Goal: Find specific page/section: Find specific page/section

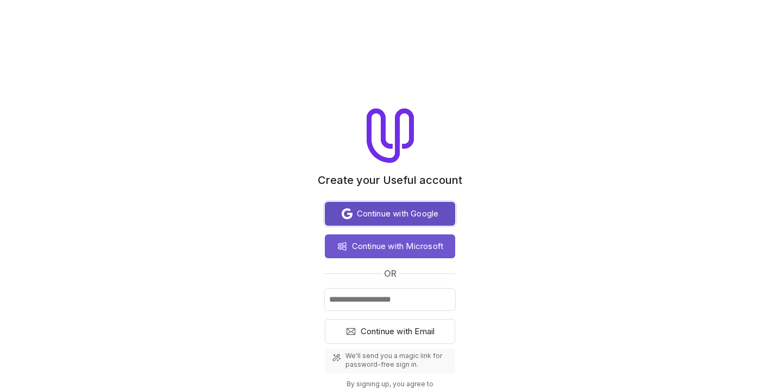
click at [414, 210] on span "Continue with Google" at bounding box center [398, 213] width 82 height 13
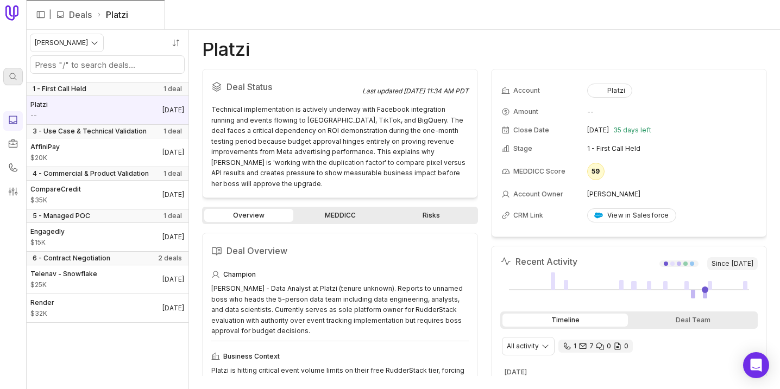
click at [11, 77] on icon at bounding box center [13, 76] width 9 height 9
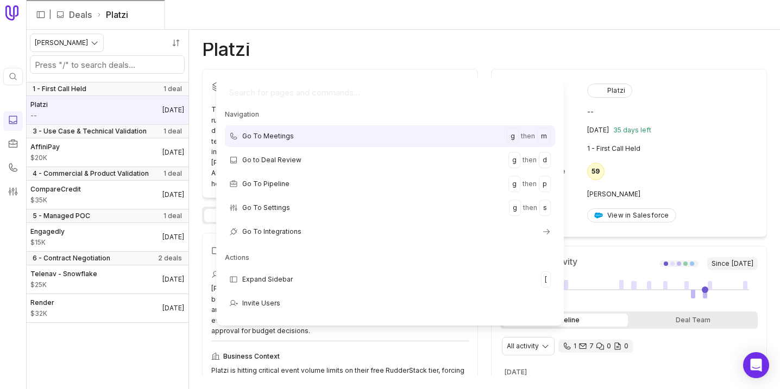
click at [3, 10] on html "Quick search... ⌘ K | Deals Platzi [PERSON_NAME] 1 - First Call Held 1 deal Pla…" at bounding box center [390, 194] width 780 height 389
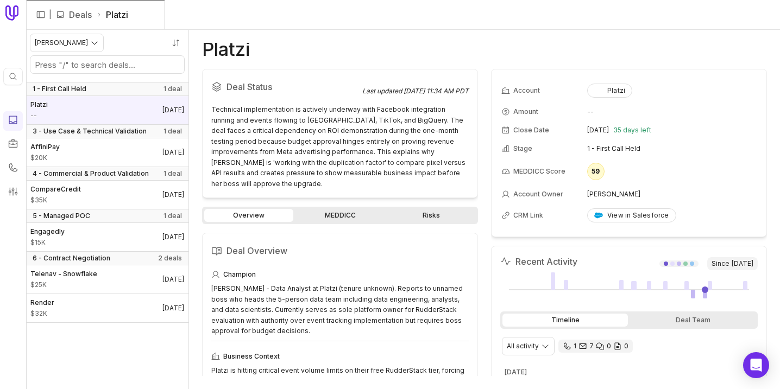
click at [14, 11] on icon at bounding box center [11, 12] width 13 height 15
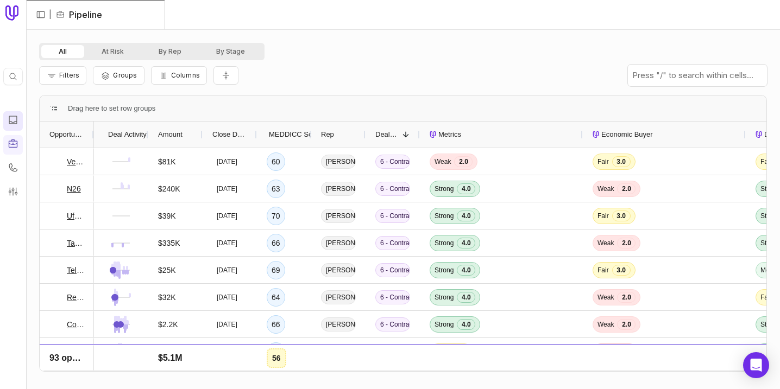
click at [9, 125] on div at bounding box center [13, 121] width 11 height 13
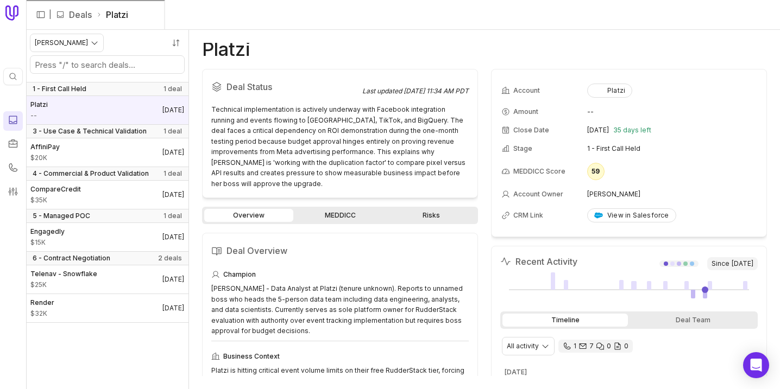
click at [9, 125] on div at bounding box center [13, 121] width 11 height 13
click at [84, 23] on nav "| Deals Platzi" at bounding box center [403, 15] width 754 height 30
click at [83, 16] on link "Deals" at bounding box center [80, 14] width 23 height 13
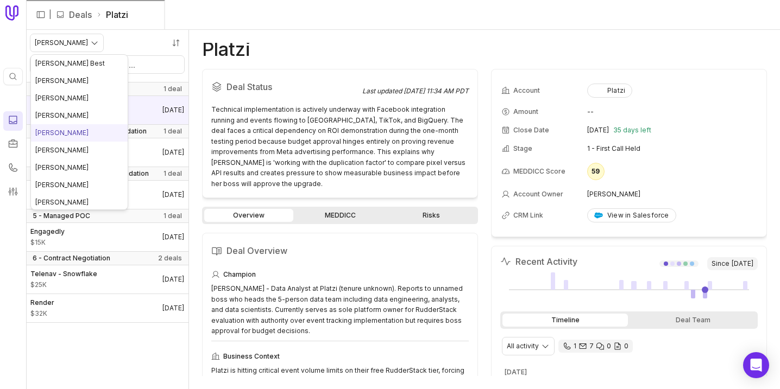
click at [84, 42] on html "Quick search... ⌘ K | Deals Platzi [PERSON_NAME] 1 - First Call Held 1 deal Pla…" at bounding box center [390, 194] width 780 height 389
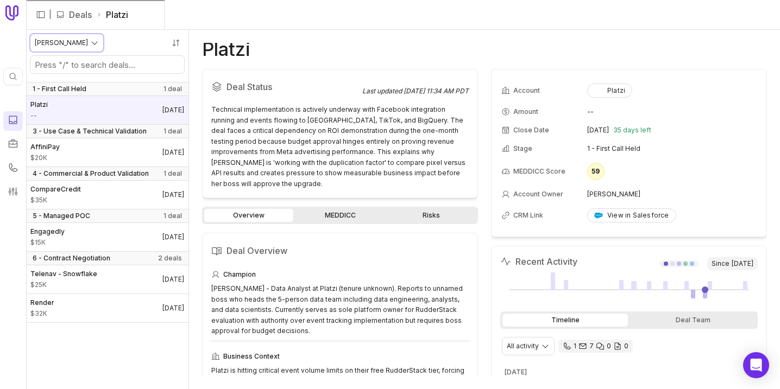
click at [12, 142] on html "Quick search... ⌘ K | Deals Platzi [PERSON_NAME] 1 - First Call Held 1 deal Pla…" at bounding box center [390, 194] width 780 height 389
click at [12, 142] on icon at bounding box center [13, 143] width 9 height 8
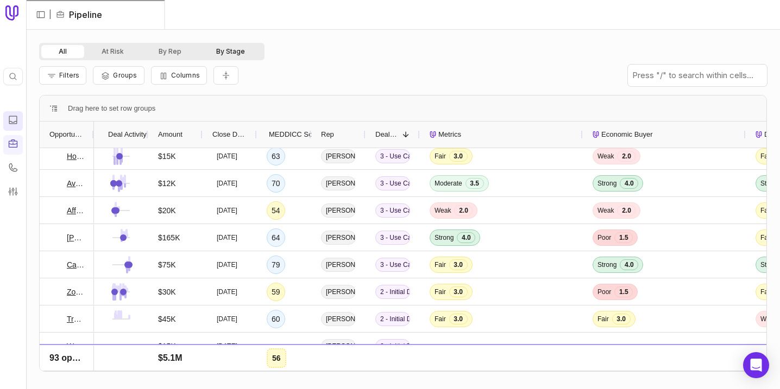
click at [234, 52] on button "By Stage" at bounding box center [231, 51] width 64 height 13
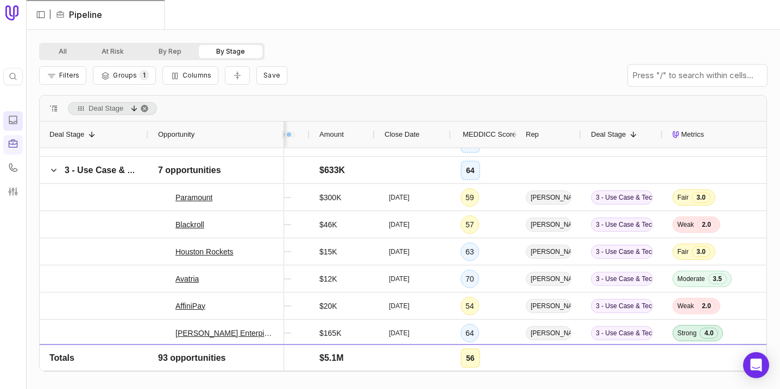
click at [632, 138] on span at bounding box center [633, 134] width 9 height 9
